Goal: Check status

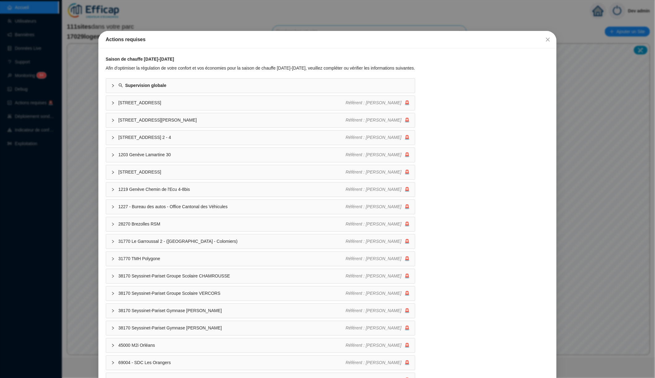
click at [106, 21] on div "Actions requises Saison de chauffe [DATE]-[DATE] Afin d'optimiser la régulation…" at bounding box center [327, 189] width 655 height 378
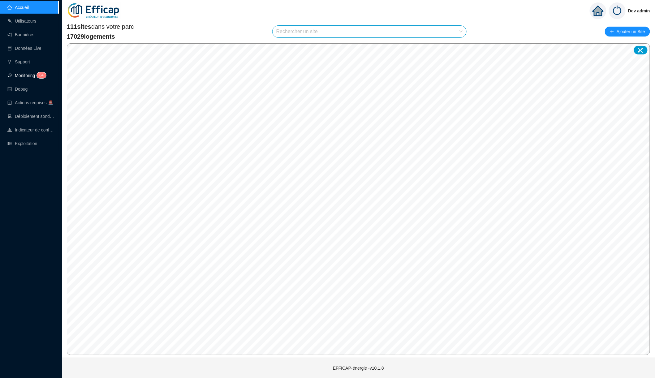
click at [34, 74] on link "Monitoring 8 4" at bounding box center [25, 75] width 37 height 5
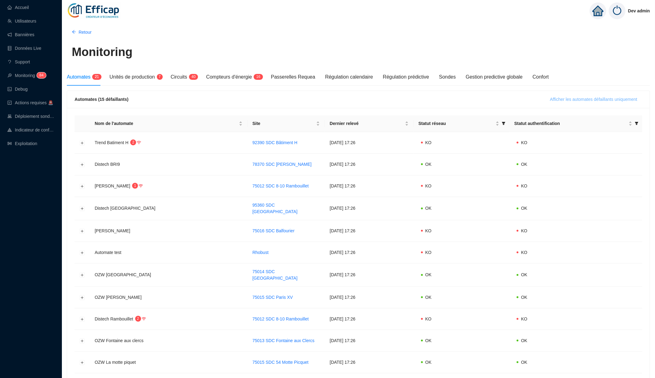
click at [552, 100] on span "Afficher les automates défaillants uniquement" at bounding box center [593, 99] width 87 height 6
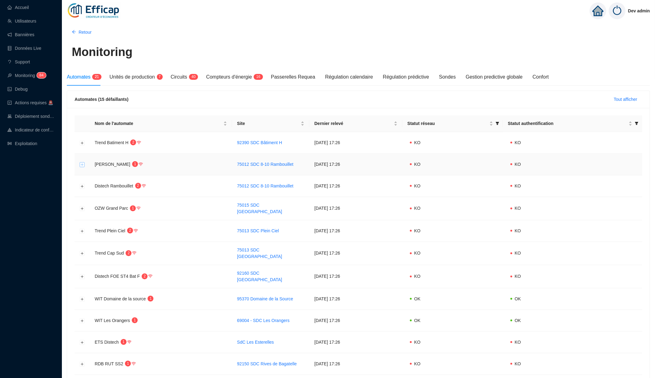
click at [83, 162] on button "Développer la ligne" at bounding box center [82, 164] width 5 height 5
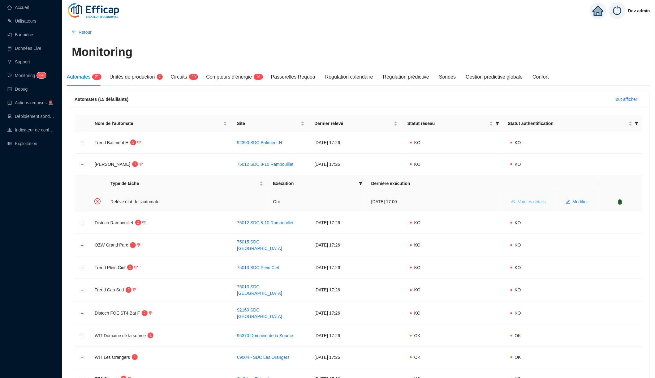
click at [533, 200] on span "Voir les détails" at bounding box center [532, 202] width 28 height 6
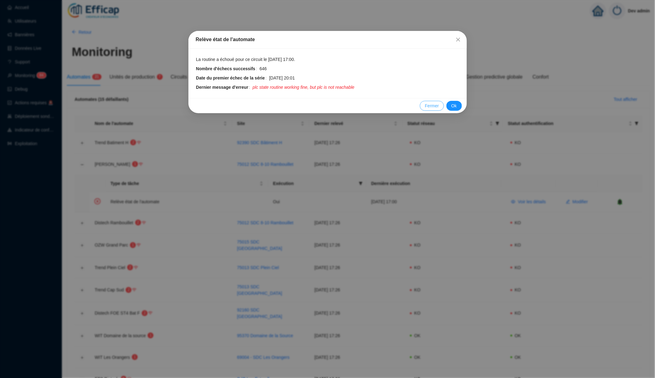
click at [430, 104] on span "Fermer" at bounding box center [432, 106] width 14 height 6
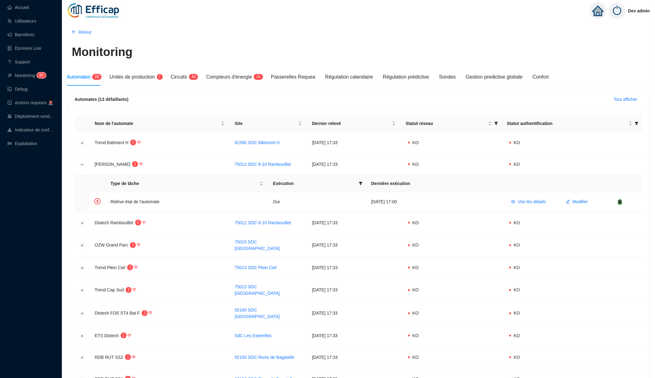
scroll to position [-1, 0]
